Goal: Task Accomplishment & Management: Manage account settings

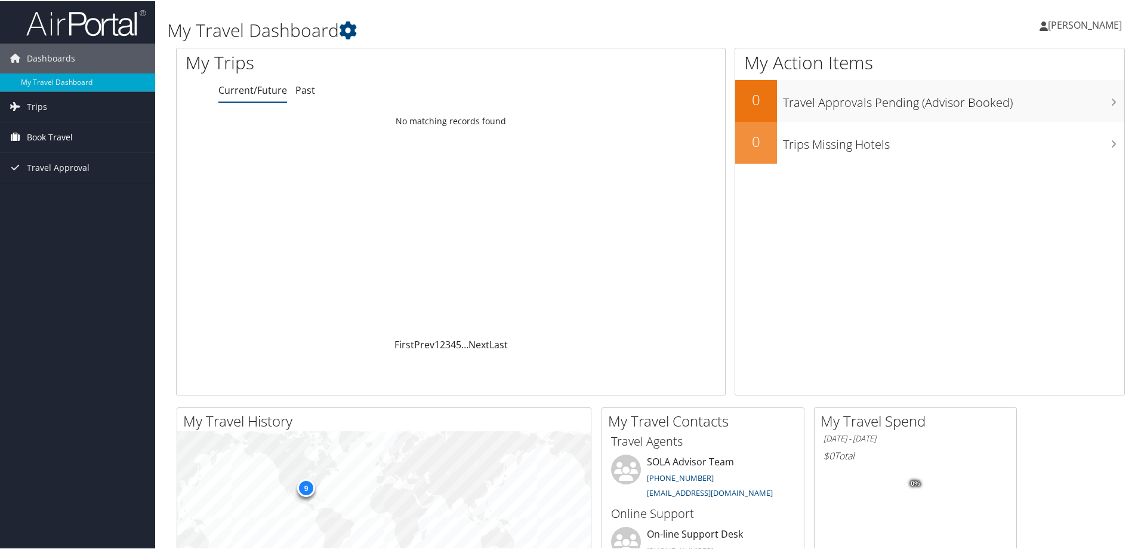
click at [57, 132] on span "Book Travel" at bounding box center [50, 136] width 46 height 30
click at [50, 201] on span "Travel Approval" at bounding box center [58, 202] width 63 height 30
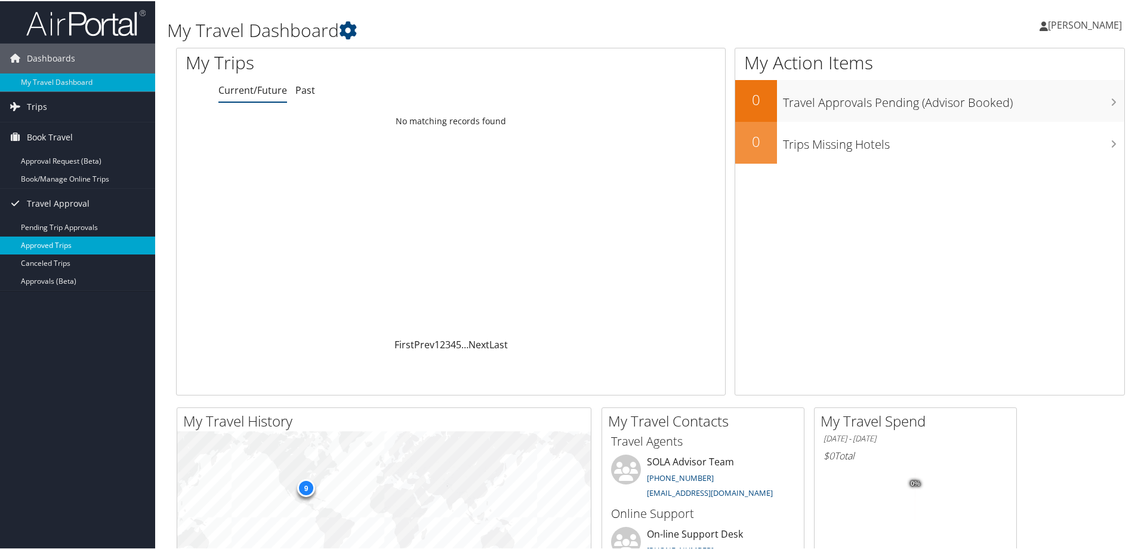
click at [58, 242] on link "Approved Trips" at bounding box center [77, 244] width 155 height 18
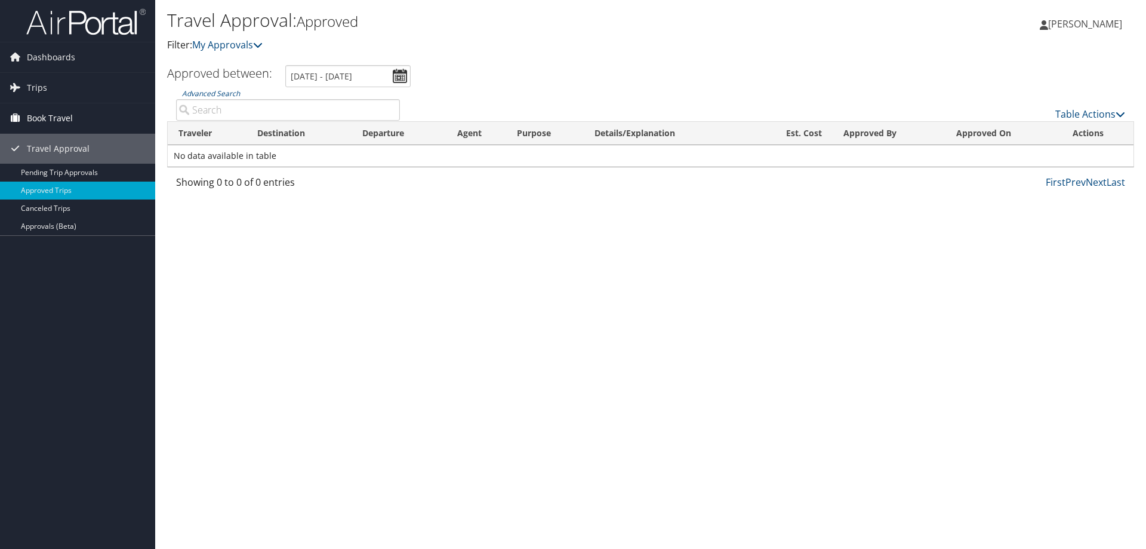
click at [69, 120] on span "Book Travel" at bounding box center [50, 118] width 46 height 30
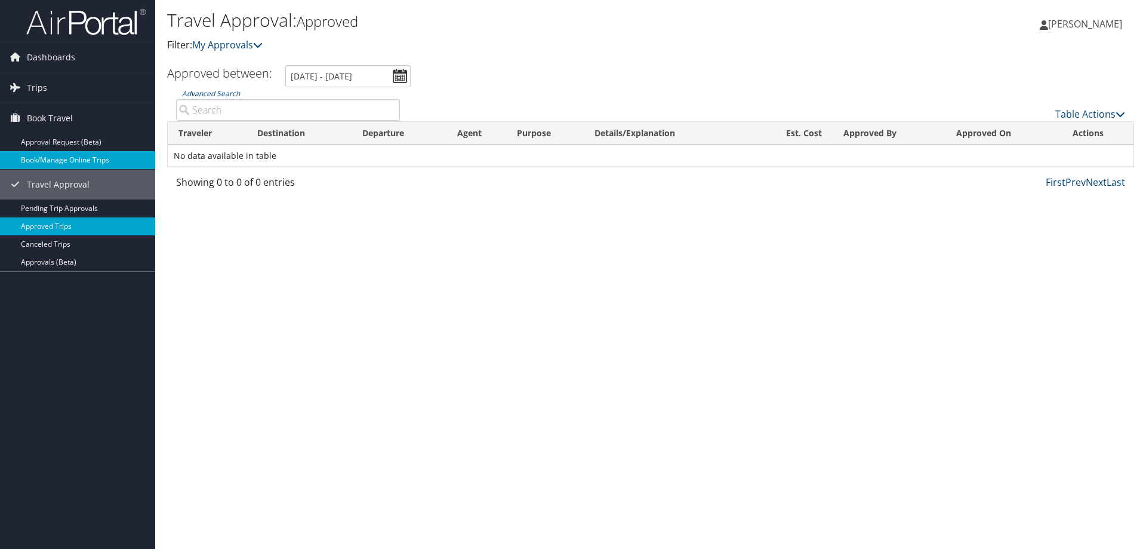
click at [70, 156] on link "Book/Manage Online Trips" at bounding box center [77, 160] width 155 height 18
